Goal: Task Accomplishment & Management: Use online tool/utility

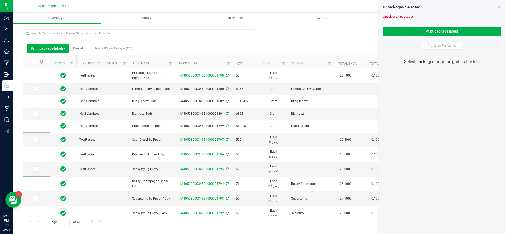
click at [77, 47] on link "Cancel" at bounding box center [78, 49] width 10 height 4
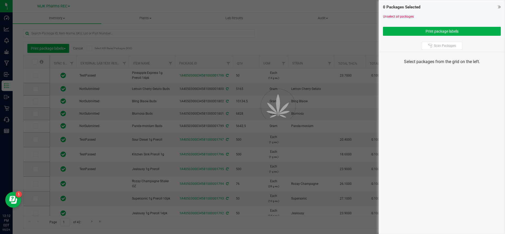
click at [78, 50] on div at bounding box center [252, 117] width 505 height 234
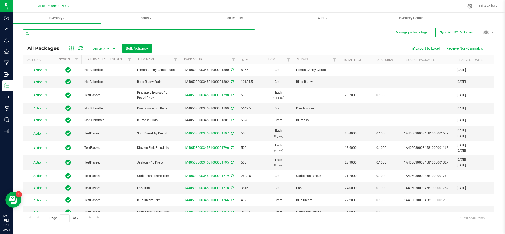
click at [102, 33] on input "text" at bounding box center [139, 33] width 232 height 8
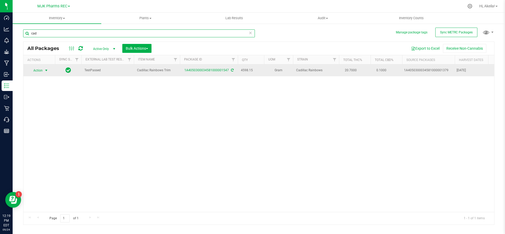
type input "cad"
click at [38, 69] on span "Action" at bounding box center [36, 70] width 14 height 7
